Goal: Register for event/course

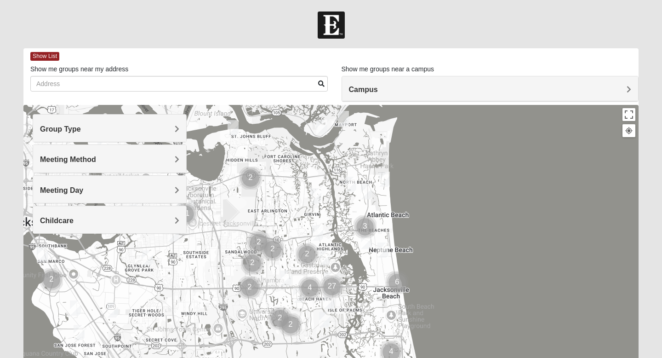
click at [173, 132] on h4 "Group Type" at bounding box center [109, 129] width 139 height 9
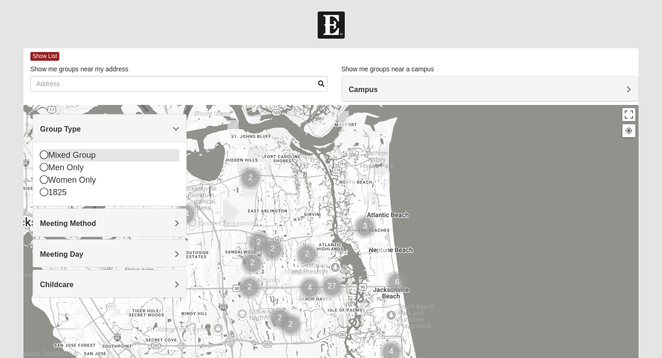
click at [47, 157] on icon at bounding box center [44, 154] width 8 height 8
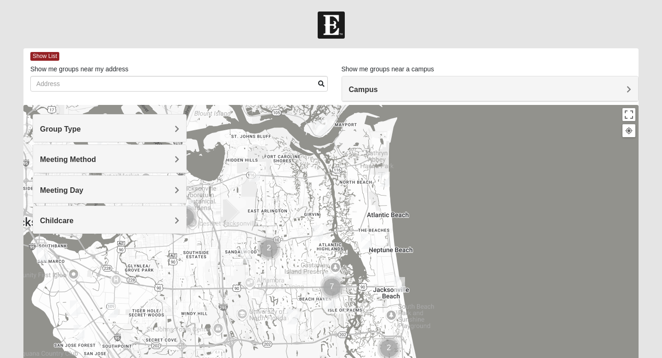
click at [64, 161] on span "Meeting Method" at bounding box center [68, 159] width 56 height 8
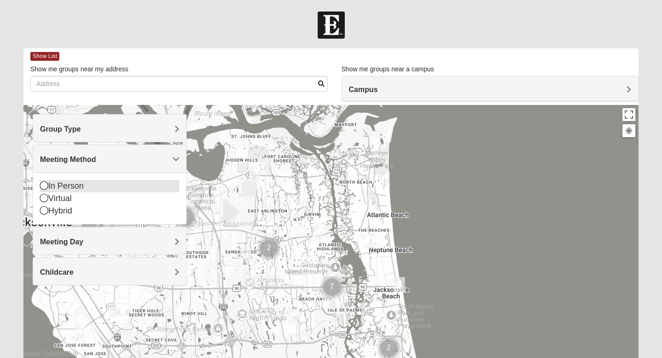
click at [44, 186] on icon at bounding box center [44, 185] width 8 height 8
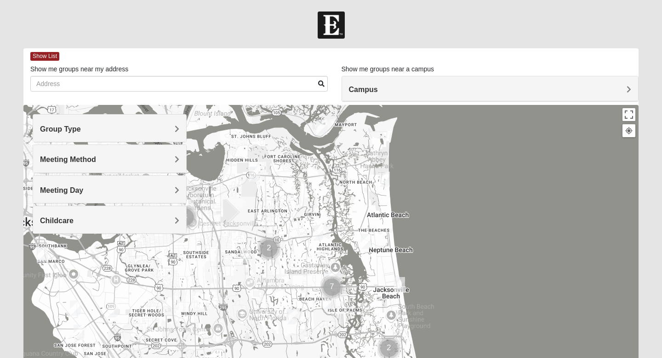
click at [47, 193] on span "Meeting Day" at bounding box center [61, 190] width 43 height 8
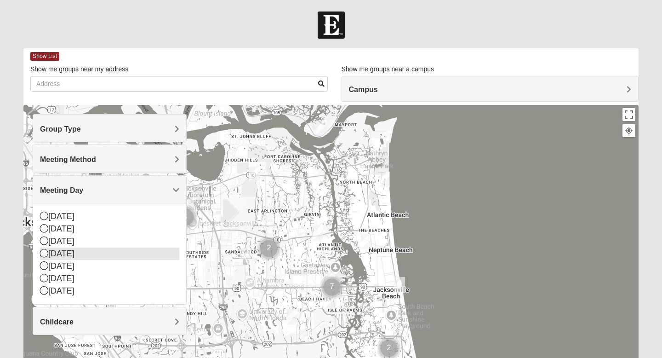
click at [48, 256] on div "[DATE]" at bounding box center [109, 253] width 139 height 12
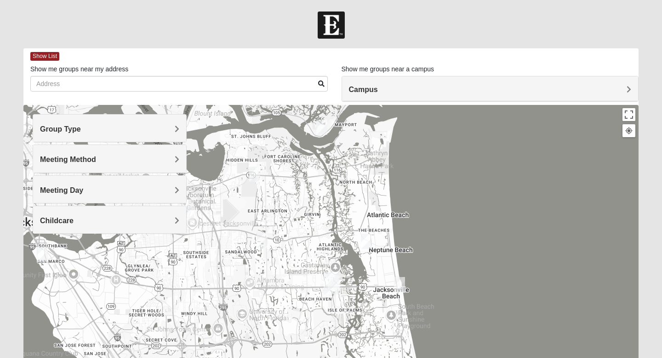
click at [366, 242] on img "Mixed Carter 32266" at bounding box center [366, 241] width 11 height 15
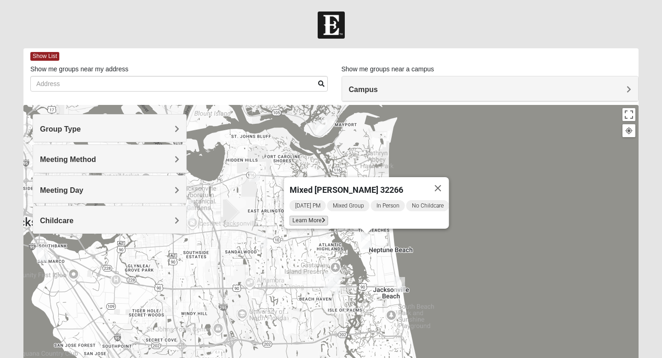
click at [322, 218] on icon at bounding box center [324, 221] width 4 height 6
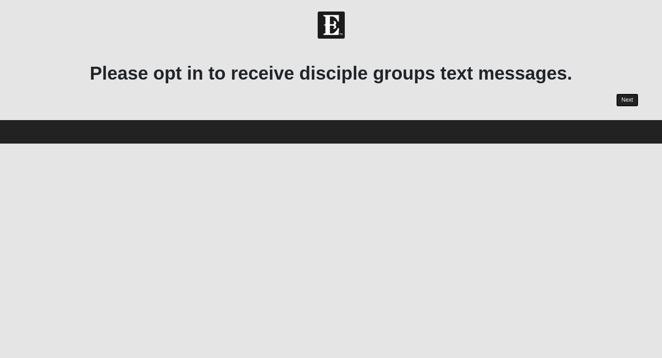
click at [623, 101] on link "Next" at bounding box center [627, 99] width 23 height 13
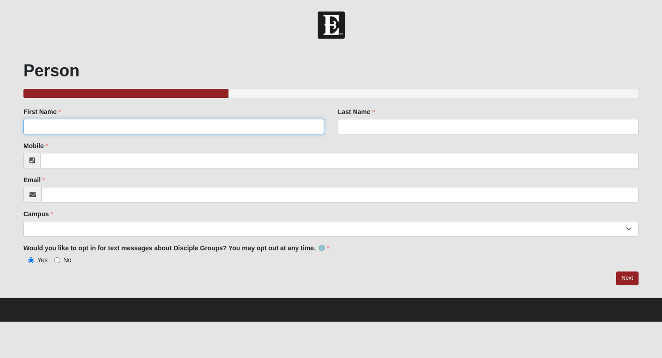
click at [210, 126] on input "First Name" at bounding box center [173, 127] width 301 height 16
type input "Terri"
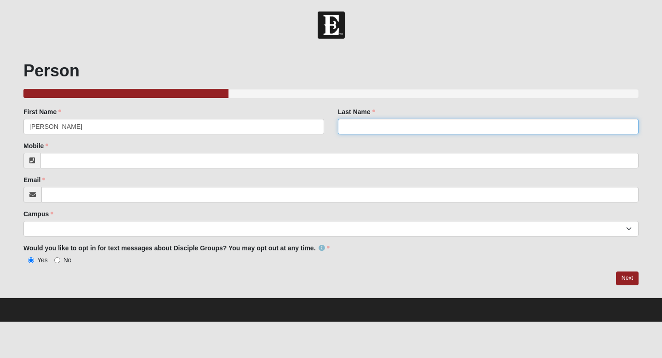
type input "Falk"
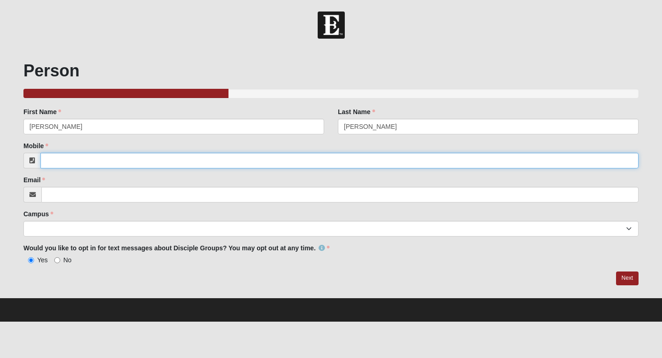
type input "3522381275"
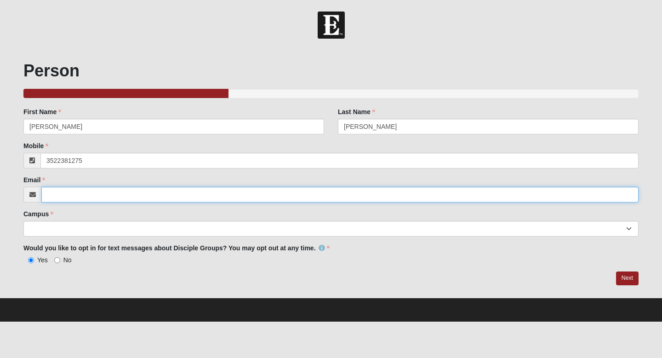
type input "terri.falk95@gmail.com"
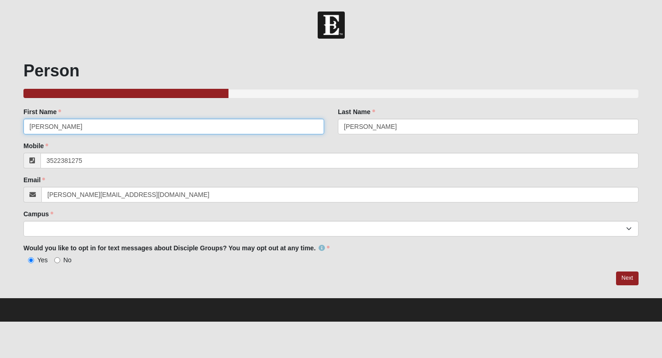
type input "(352) 238-1275"
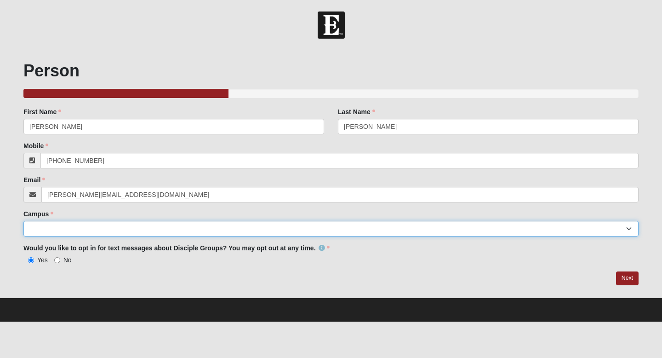
click at [122, 233] on select "Arlington Baymeadows Eleven22 Online Fleming Island Jesup Mandarin North Jax Or…" at bounding box center [330, 229] width 615 height 16
select select "11"
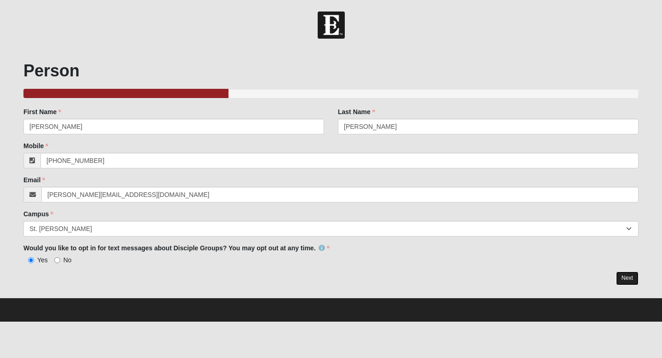
click at [623, 274] on link "Next" at bounding box center [627, 277] width 23 height 13
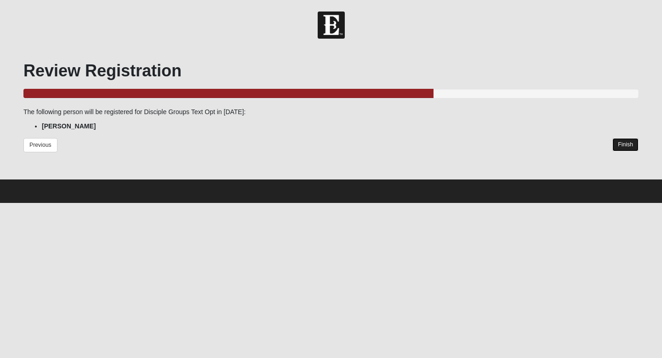
click at [627, 146] on link "Finish" at bounding box center [626, 144] width 26 height 13
